Goal: Find specific page/section: Find specific page/section

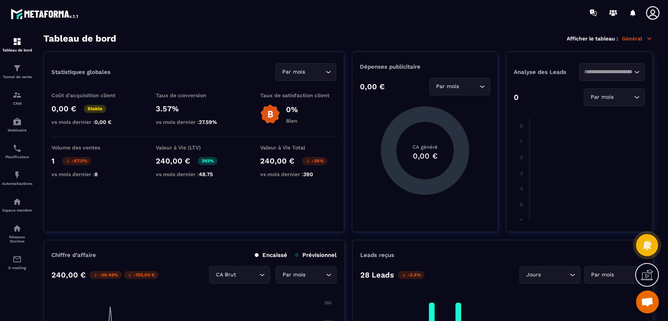
scroll to position [190, 0]
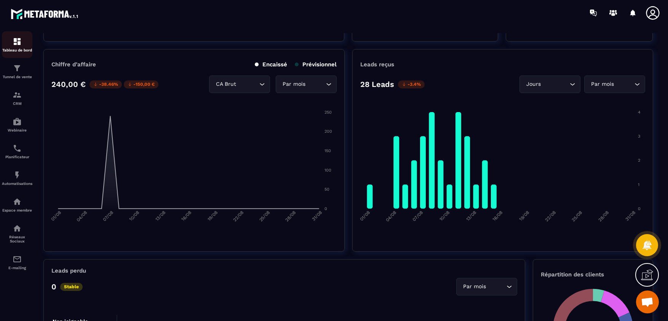
click at [19, 46] on div "Tableau de bord" at bounding box center [17, 44] width 30 height 15
click at [21, 70] on img at bounding box center [17, 68] width 9 height 9
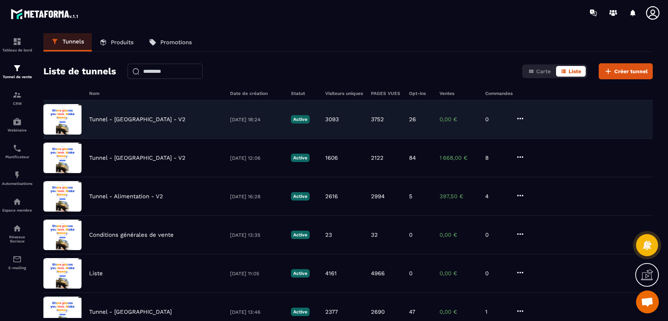
click at [139, 119] on p "Tunnel - [GEOGRAPHIC_DATA] - V2" at bounding box center [137, 119] width 96 height 7
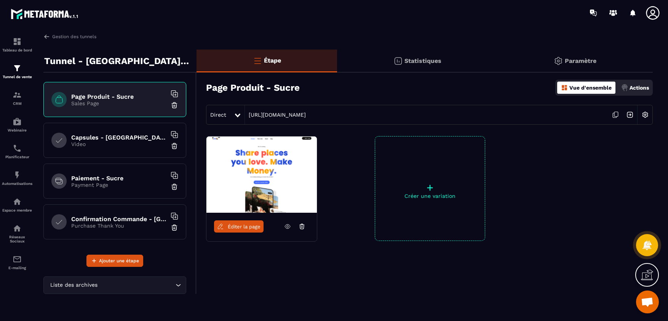
click at [285, 225] on icon at bounding box center [287, 226] width 7 height 7
click at [21, 66] on img at bounding box center [17, 68] width 9 height 9
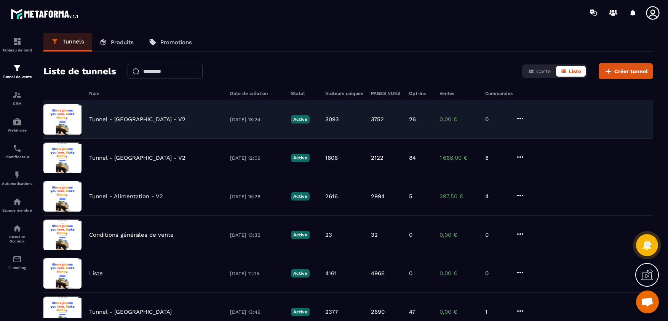
click at [108, 139] on div "Tunnel - [GEOGRAPHIC_DATA] - V2 [DATE] 18:24 Active 3093 3752 26 0,00 € 0" at bounding box center [347, 158] width 609 height 38
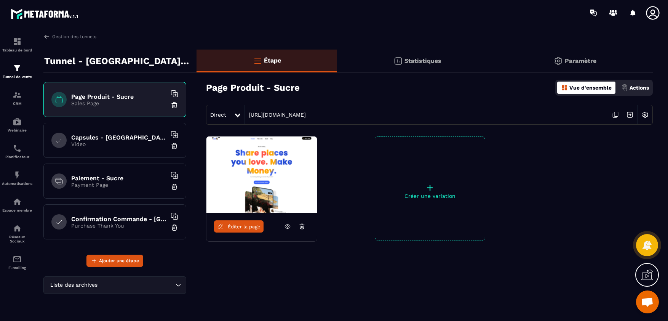
click at [498, 56] on div "Statistiques" at bounding box center [575, 61] width 155 height 23
